Goal: Task Accomplishment & Management: Manage account settings

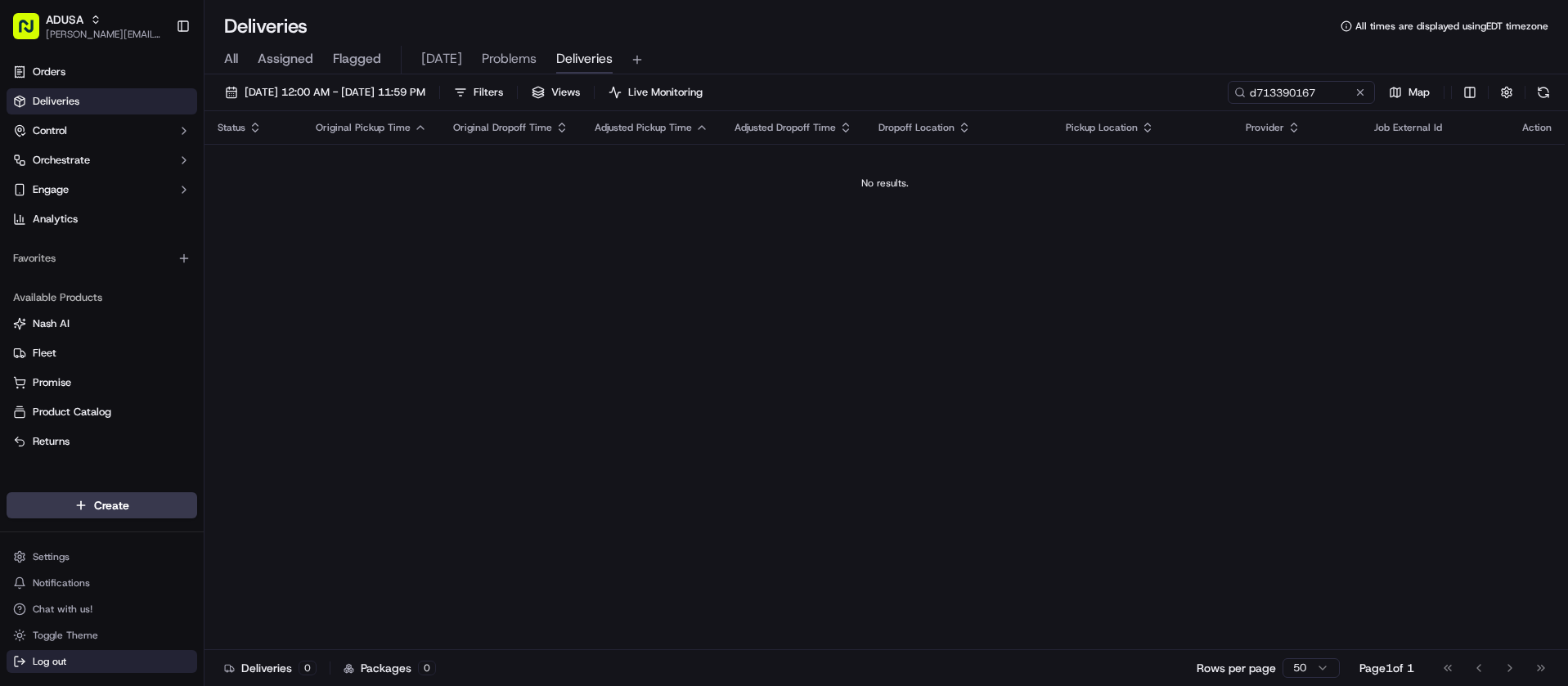
click at [104, 657] on button "Log out" at bounding box center [101, 662] width 190 height 23
